Goal: Task Accomplishment & Management: Use online tool/utility

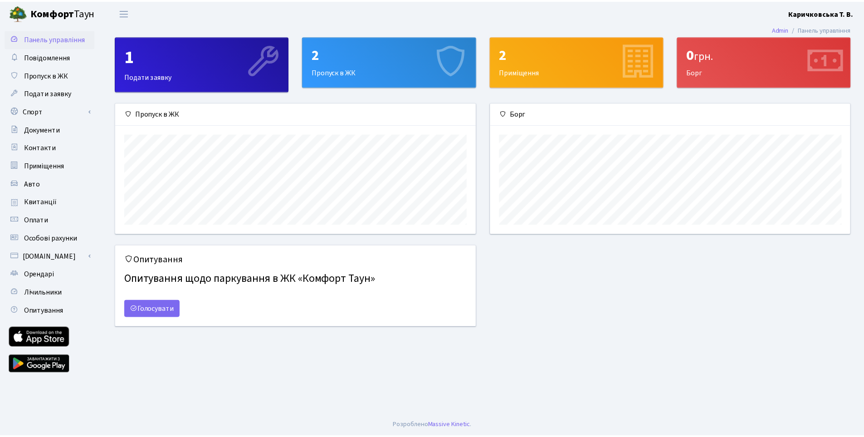
scroll to position [131, 363]
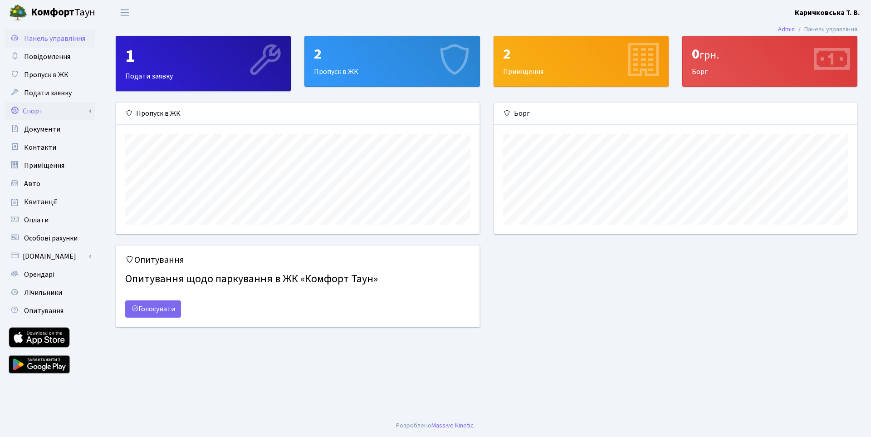
click at [36, 113] on link "Спорт" at bounding box center [50, 111] width 91 height 18
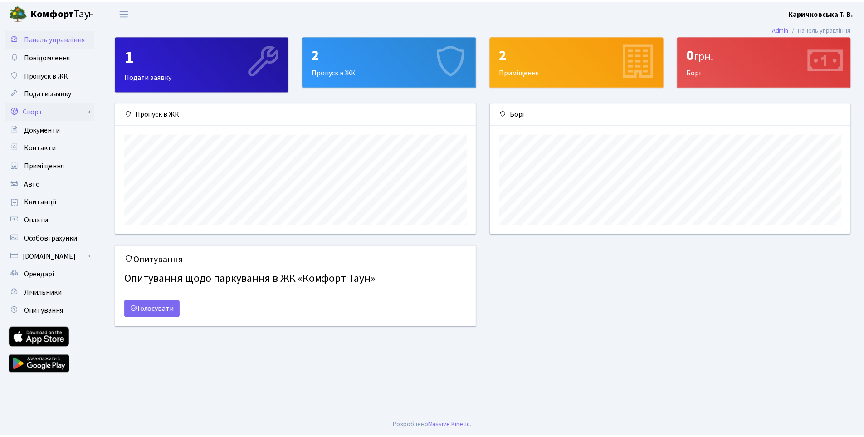
scroll to position [453504, 453275]
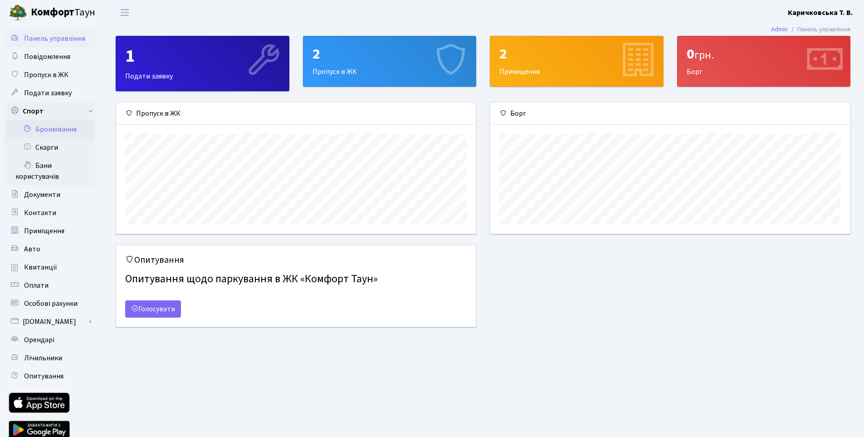
click at [68, 125] on link "Бронювання" at bounding box center [50, 129] width 91 height 18
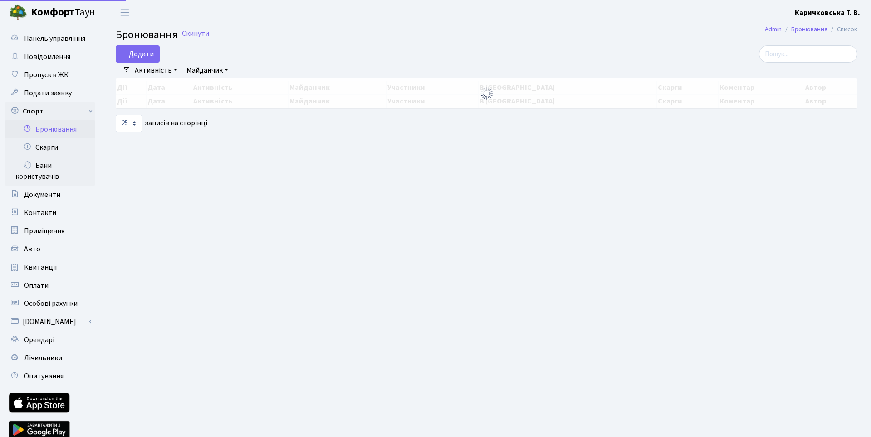
select select "25"
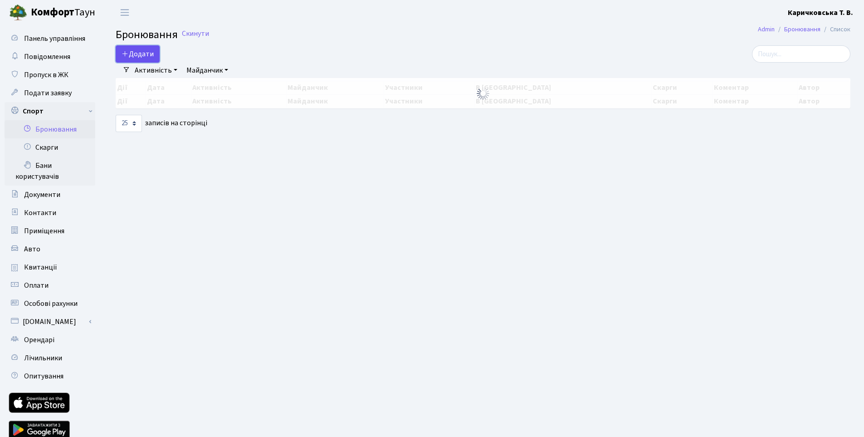
click at [146, 52] on button "Додати" at bounding box center [138, 53] width 44 height 17
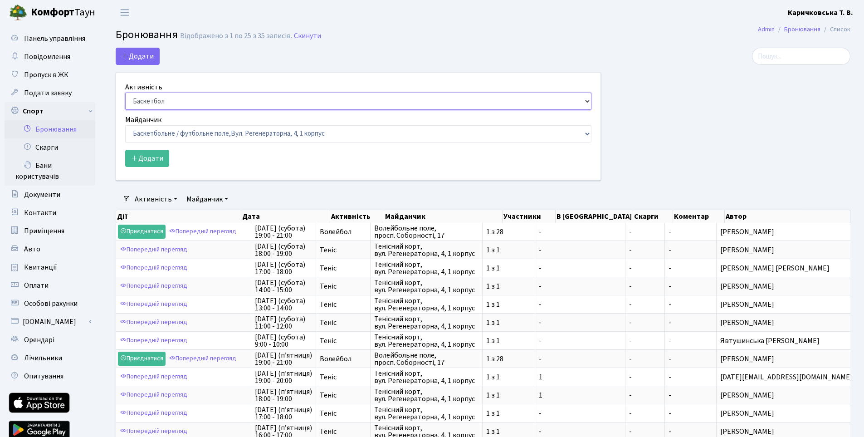
drag, startPoint x: 169, startPoint y: 101, endPoint x: 169, endPoint y: 109, distance: 8.6
click at [169, 101] on select "Баскетбол Волейбол Йога Катання на роликах Настільний теніс Теніс Футбол Фітнес" at bounding box center [358, 101] width 466 height 17
select select "4"
click at [125, 93] on select "Баскетбол Волейбол Йога Катання на роликах Настільний теніс Теніс Футбол Фітнес" at bounding box center [358, 101] width 466 height 17
click at [176, 124] on div "Майданчик Баскетбольне / футбольне поле, Вул. Регенераторна, 4, 1 корпус Баскет…" at bounding box center [358, 128] width 466 height 28
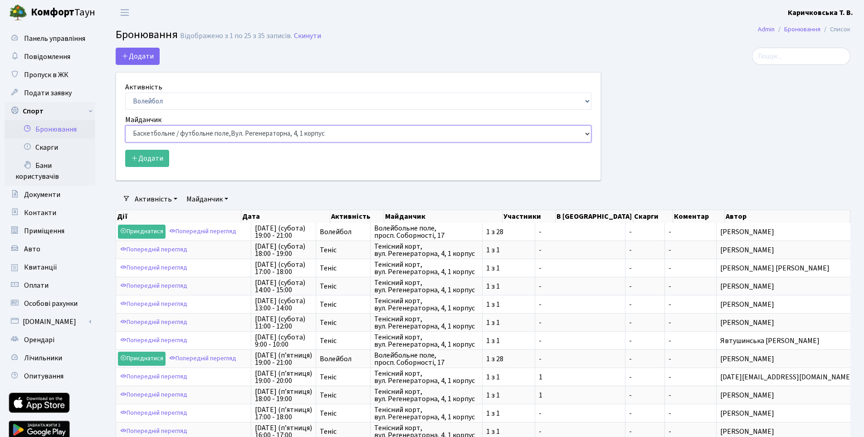
drag, startPoint x: 175, startPoint y: 132, endPoint x: 175, endPoint y: 139, distance: 7.3
click at [175, 132] on select "Баскетбольне / футбольне поле, Вул. Регенераторна, 4, 1 корпус Баскетбольне пол…" at bounding box center [358, 133] width 466 height 17
select select "4"
click at [125, 125] on select "Баскетбольне / футбольне поле, Вул. Регенераторна, 4, 1 корпус Баскетбольне пол…" at bounding box center [358, 133] width 466 height 17
click at [152, 160] on button "Додати" at bounding box center [147, 158] width 44 height 17
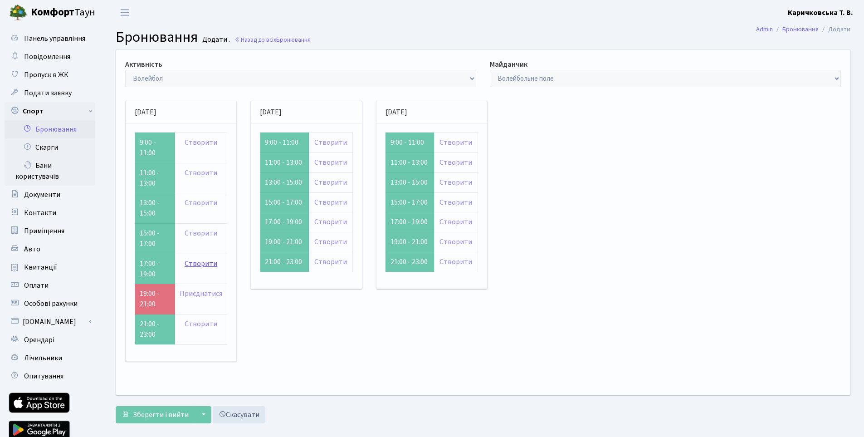
click at [191, 266] on link "Створити" at bounding box center [201, 264] width 33 height 10
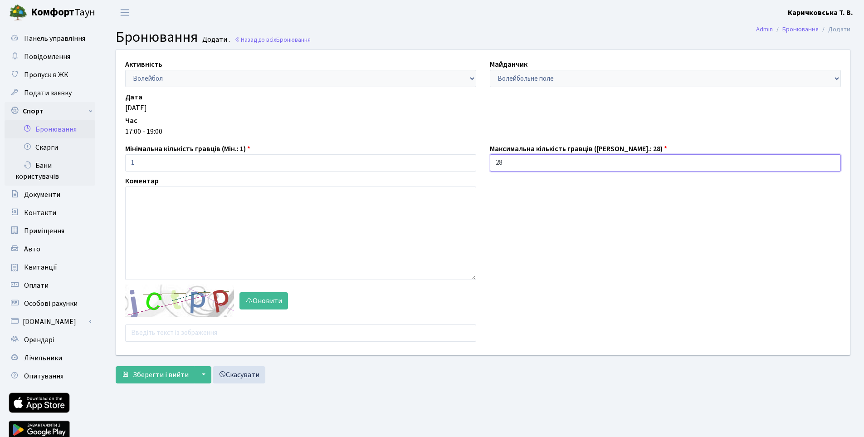
click at [514, 161] on input "28" at bounding box center [665, 162] width 351 height 17
type input "1"
drag, startPoint x: 520, startPoint y: 245, endPoint x: 367, endPoint y: 275, distance: 156.2
click at [519, 245] on div "Активність - Баскетбол Волейбол Йога Катання на роликах Настільний теніс Теніс …" at bounding box center [483, 202] width 748 height 305
click at [161, 336] on input "text" at bounding box center [300, 332] width 351 height 17
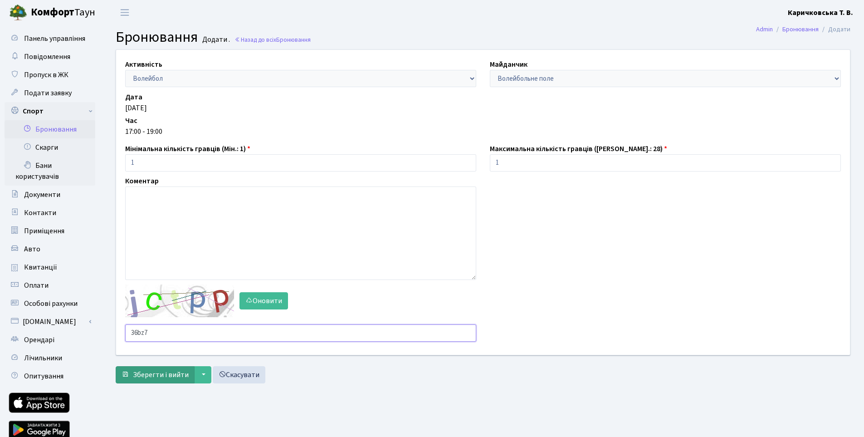
type input "36bz7"
click at [128, 372] on span "submit" at bounding box center [125, 374] width 7 height 7
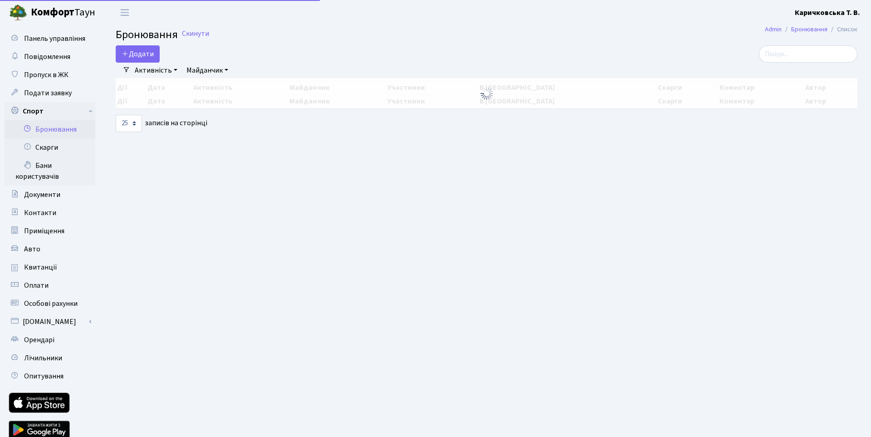
select select "25"
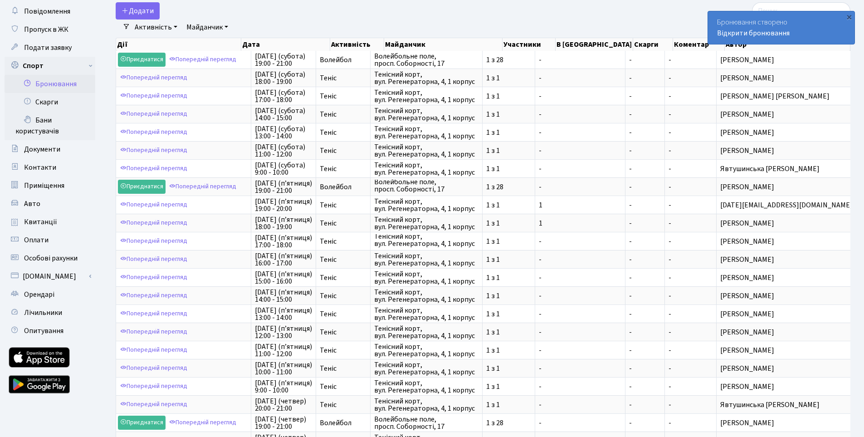
click at [625, 27] on div "Активність - Баскетбол Волейбол Йога Катання на роликах Настільний теніс [PERSO…" at bounding box center [486, 27] width 713 height 15
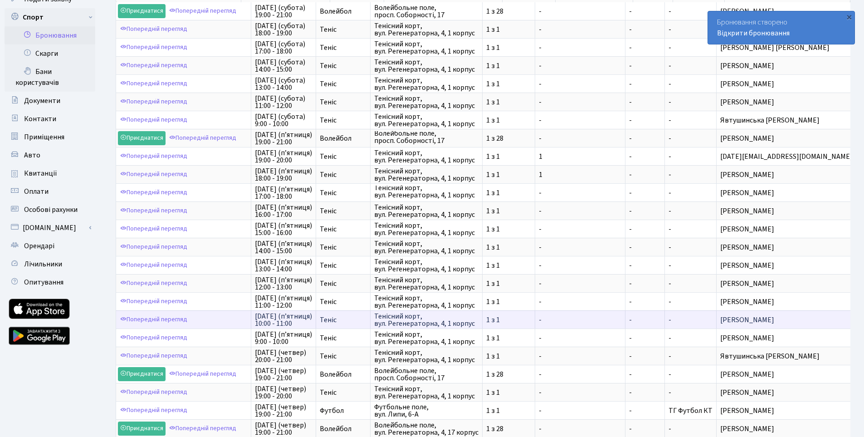
scroll to position [174, 0]
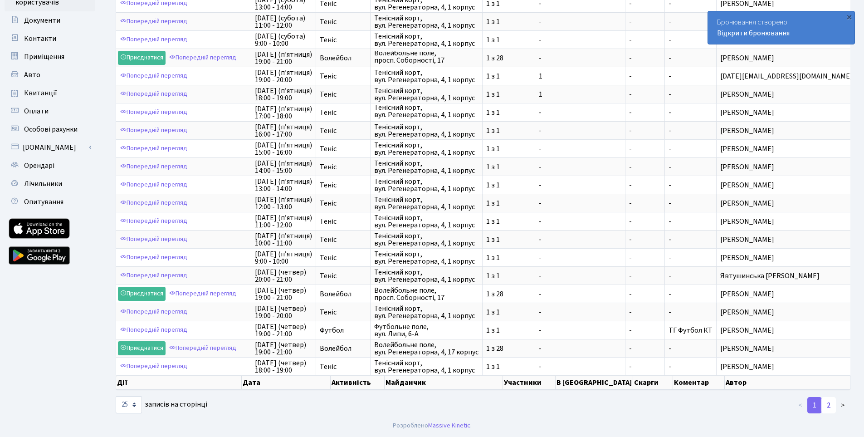
click at [830, 403] on link "2" at bounding box center [829, 405] width 15 height 16
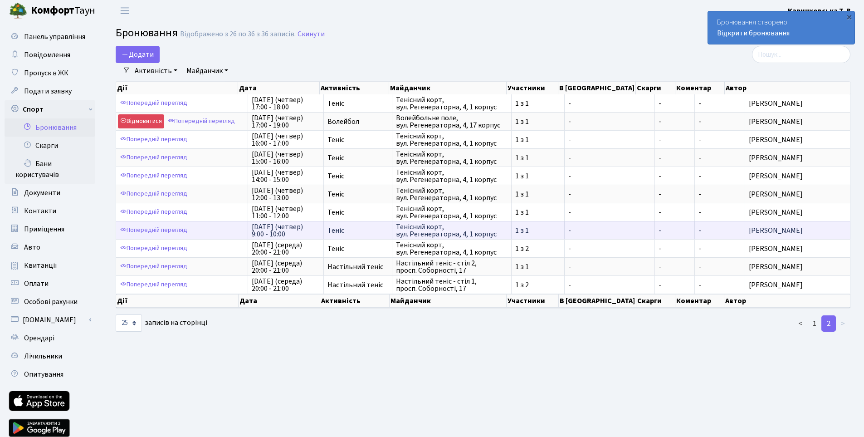
scroll to position [0, 0]
